Goal: Task Accomplishment & Management: Manage account settings

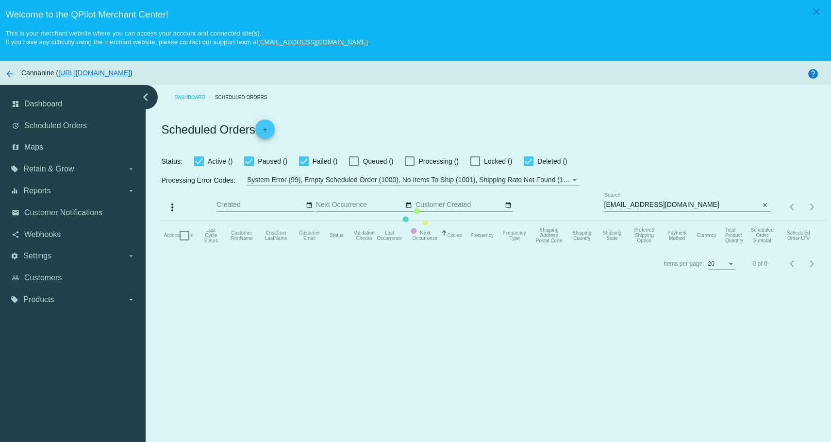
click at [759, 221] on mat-table "Actions Id Last Cycle Status Customer FirstName Customer LastName Customer Emai…" at bounding box center [492, 235] width 666 height 29
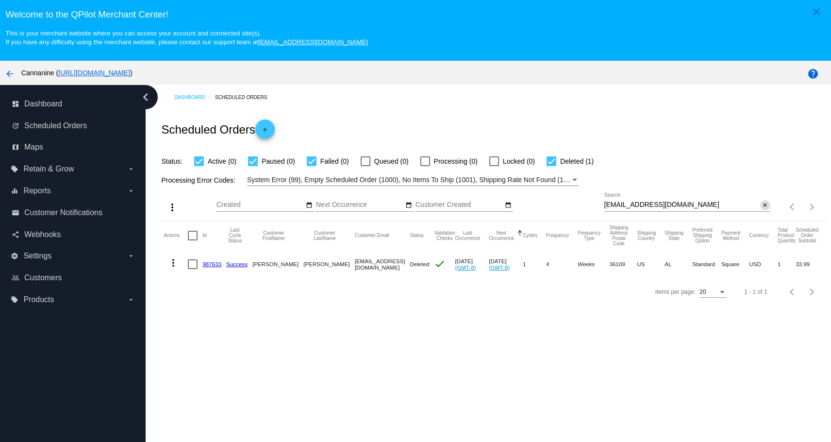
click at [761, 205] on mat-icon "close" at bounding box center [764, 205] width 7 height 8
click at [759, 205] on mat-icon "search" at bounding box center [764, 206] width 12 height 15
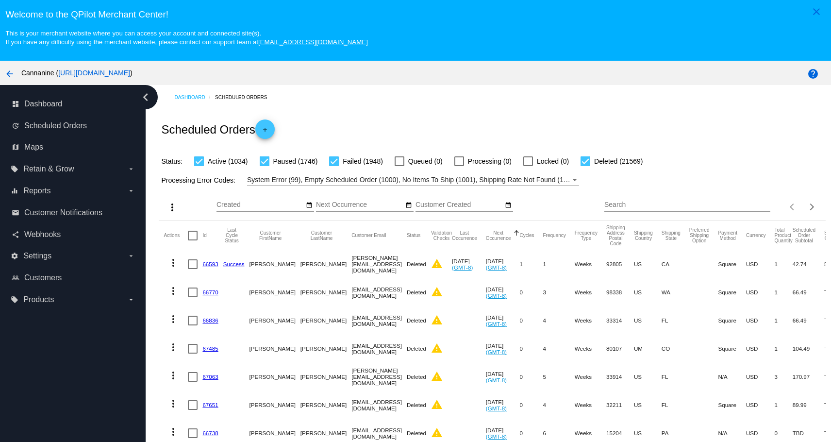
click at [722, 210] on div "Search" at bounding box center [687, 202] width 166 height 19
paste input "[EMAIL_ADDRESS][DOMAIN_NAME]"
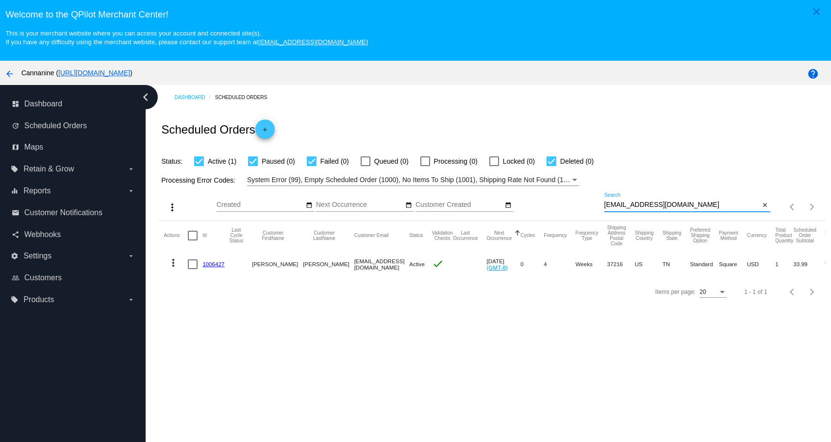
click at [171, 259] on mat-icon "more_vert" at bounding box center [173, 263] width 12 height 12
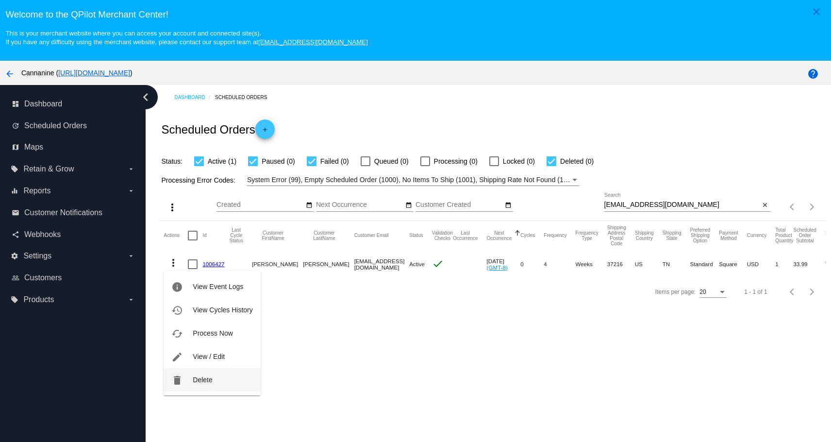
click at [207, 384] on button "delete Delete" at bounding box center [212, 379] width 97 height 23
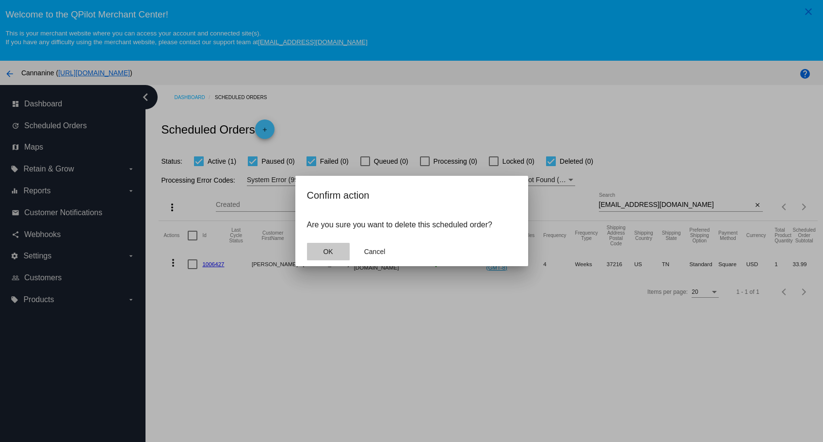
click at [324, 253] on span "OK" at bounding box center [328, 251] width 10 height 8
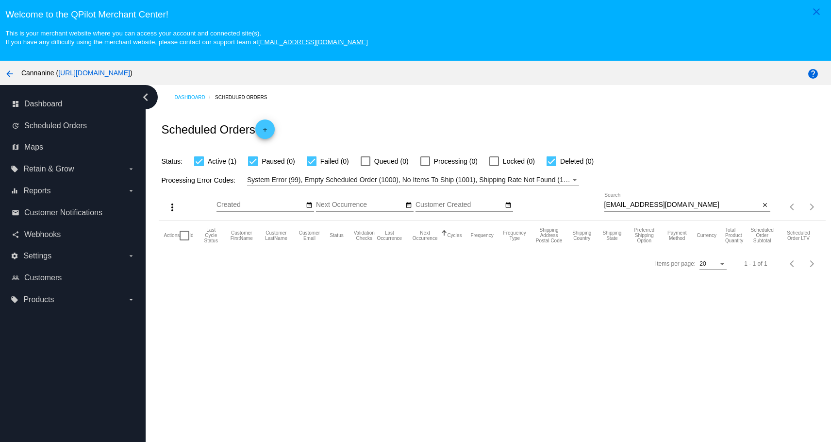
click at [694, 205] on input "[EMAIL_ADDRESS][DOMAIN_NAME]" at bounding box center [682, 205] width 156 height 8
type input "[EMAIL_ADDRESS][DOMAIN_NAME]"
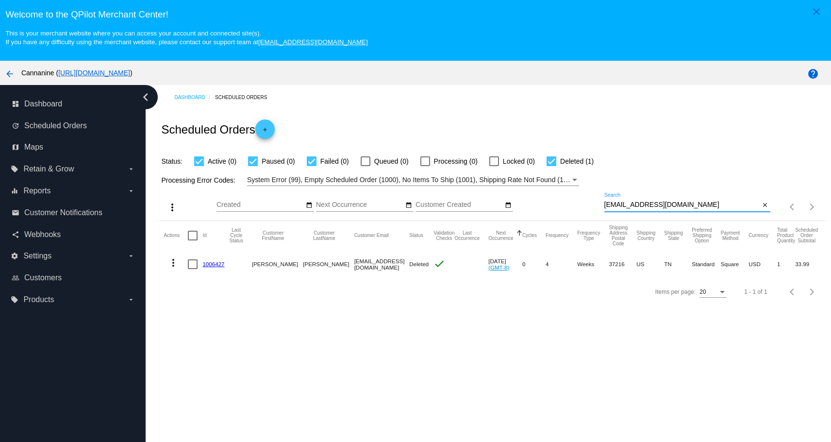
click at [761, 202] on mat-icon "close" at bounding box center [764, 205] width 7 height 8
